Goal: Transaction & Acquisition: Obtain resource

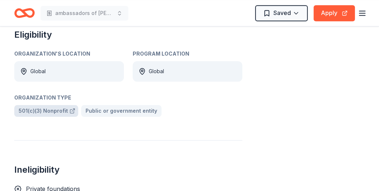
scroll to position [438, 0]
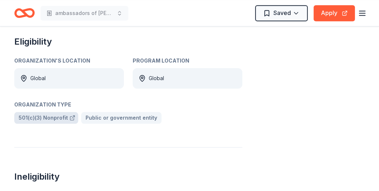
click at [33, 113] on span "501(c)(3) Nonprofit" at bounding box center [43, 117] width 49 height 9
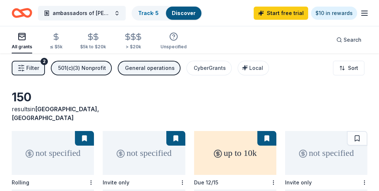
click at [37, 66] on span "Filter" at bounding box center [32, 68] width 13 height 9
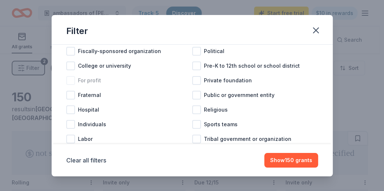
scroll to position [88, 0]
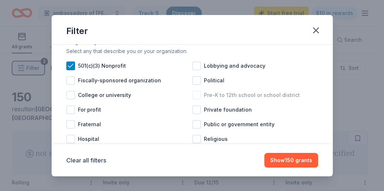
click at [197, 99] on div at bounding box center [196, 95] width 9 height 9
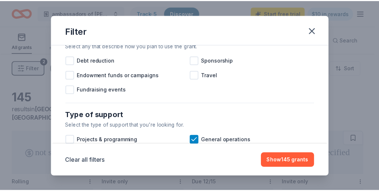
scroll to position [234, 0]
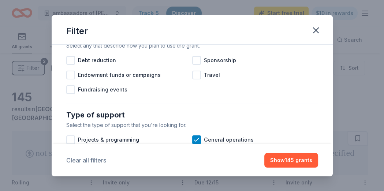
click at [86, 160] on button "Clear all filters" at bounding box center [86, 160] width 40 height 9
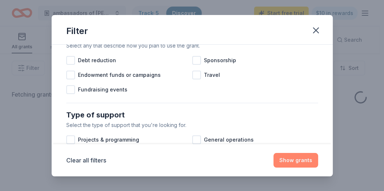
click at [301, 161] on button "Show grants" at bounding box center [295, 160] width 45 height 15
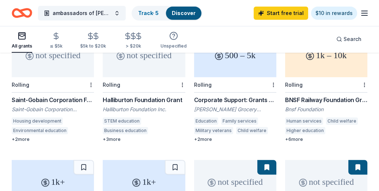
scroll to position [117, 0]
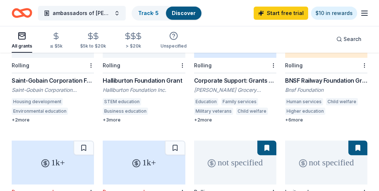
click at [137, 76] on div "Halliburton Foundation Grant" at bounding box center [144, 80] width 82 height 9
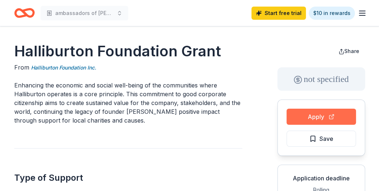
click at [315, 112] on button "Apply" at bounding box center [321, 117] width 69 height 16
click at [310, 119] on button "Apply" at bounding box center [321, 117] width 69 height 16
